Goal: Task Accomplishment & Management: Manage account settings

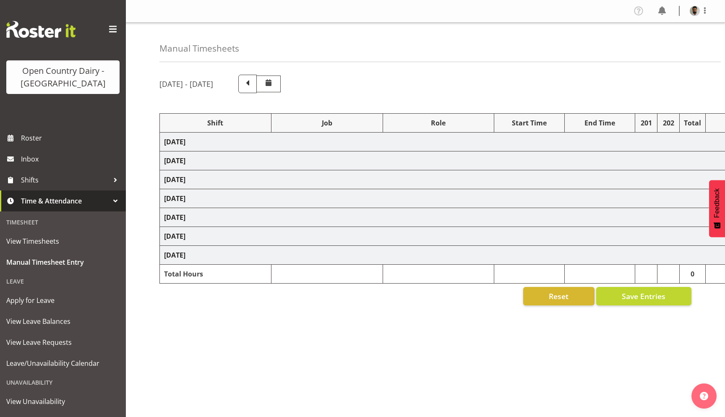
select select "78985"
select select "78986"
select select "78982"
select select "78992"
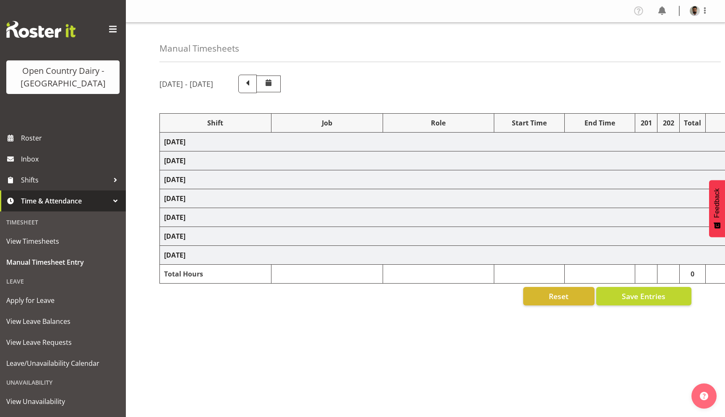
select select "78940"
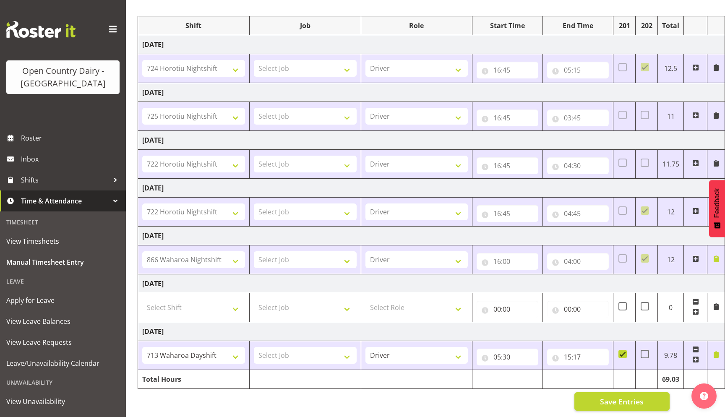
scroll to position [97, 0]
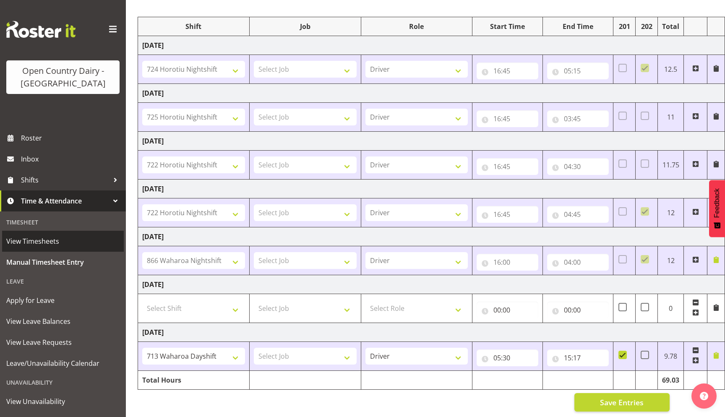
click at [40, 240] on span "View Timesheets" at bounding box center [62, 241] width 113 height 13
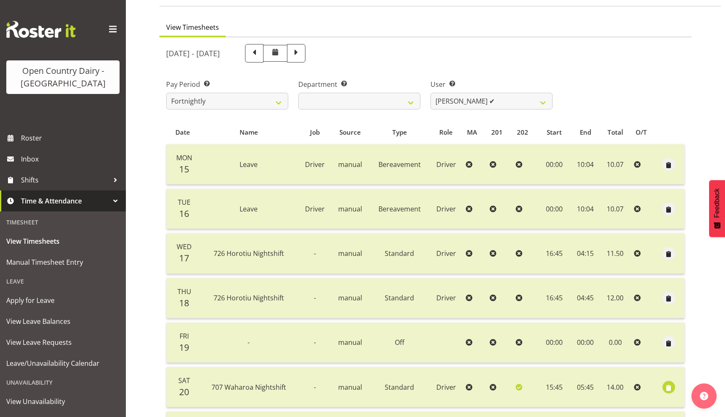
scroll to position [25, 0]
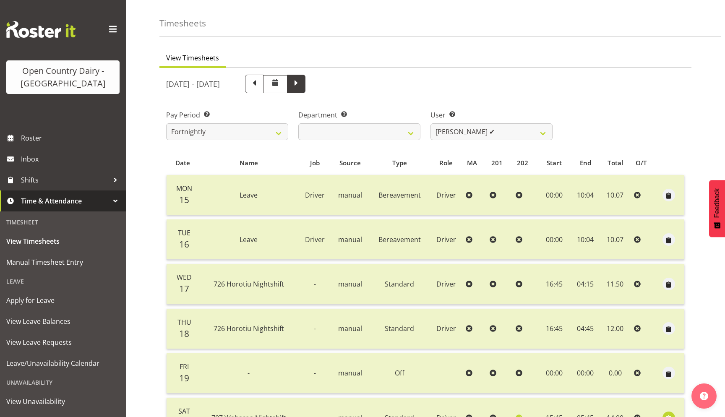
click at [302, 81] on span at bounding box center [296, 83] width 11 height 11
select select
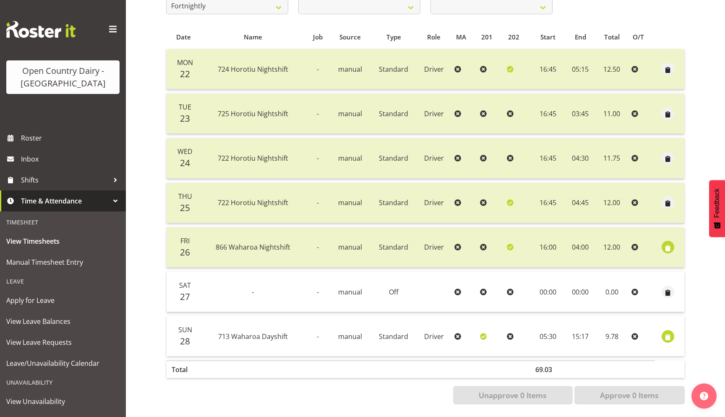
scroll to position [151, 0]
click at [55, 353] on link "View Leave Requests" at bounding box center [63, 342] width 122 height 21
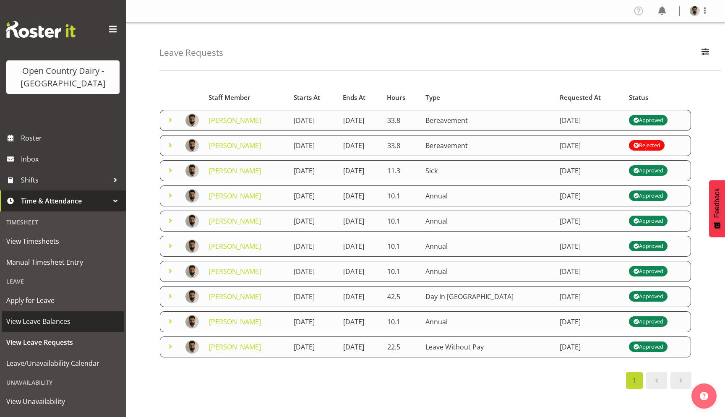
click at [68, 318] on span "View Leave Balances" at bounding box center [62, 321] width 113 height 13
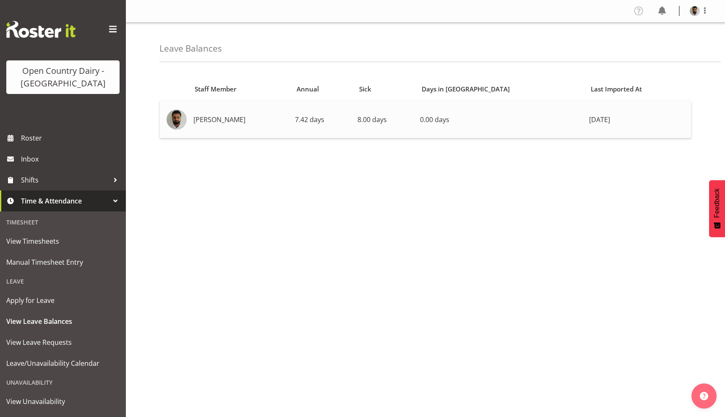
click at [324, 118] on span "7.42 days" at bounding box center [309, 119] width 29 height 9
click at [63, 154] on span "Inbox" at bounding box center [71, 159] width 101 height 13
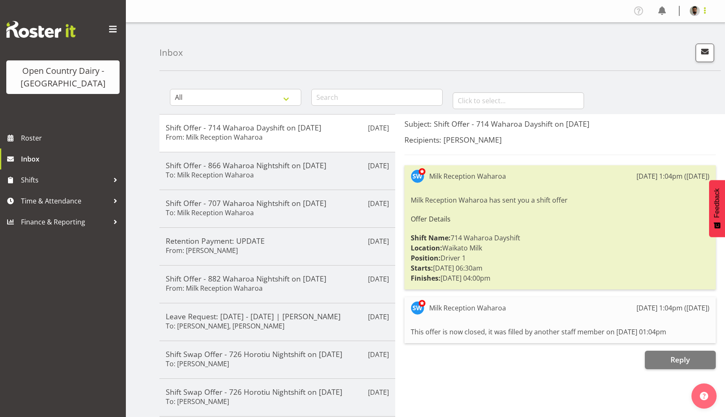
click at [700, 13] on span at bounding box center [705, 10] width 10 height 10
click at [661, 47] on link "Log Out" at bounding box center [669, 44] width 81 height 15
